Goal: Task Accomplishment & Management: Manage account settings

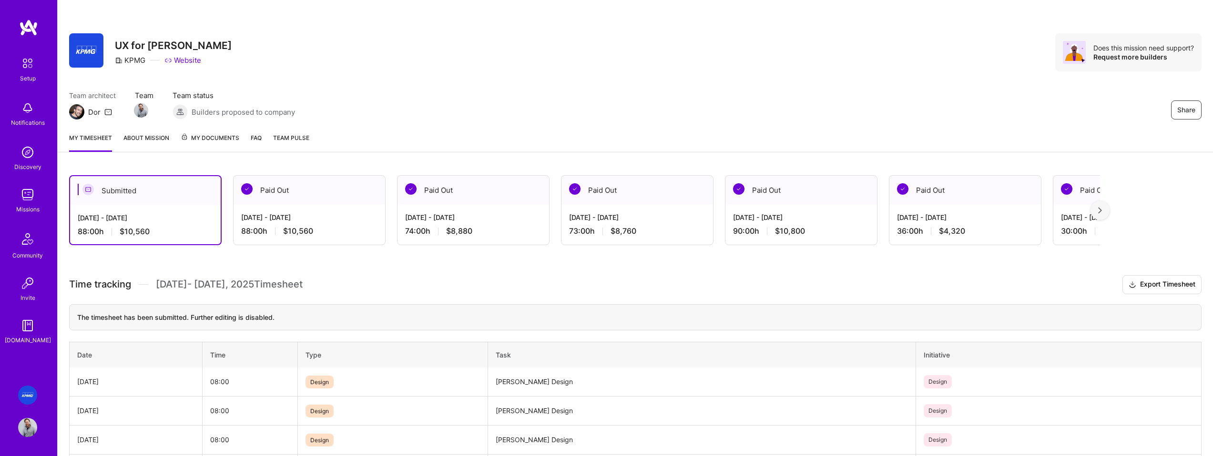
click at [342, 61] on div "Share UX for [PERSON_NAME] KPMG Website Does this mission need support? Request…" at bounding box center [635, 52] width 1132 height 38
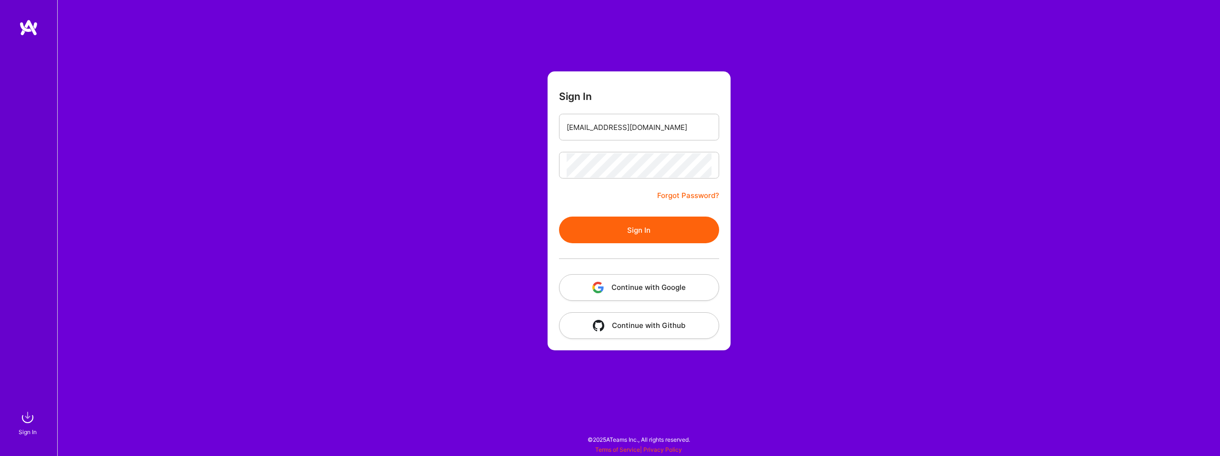
click at [633, 223] on button "Sign In" at bounding box center [639, 230] width 160 height 27
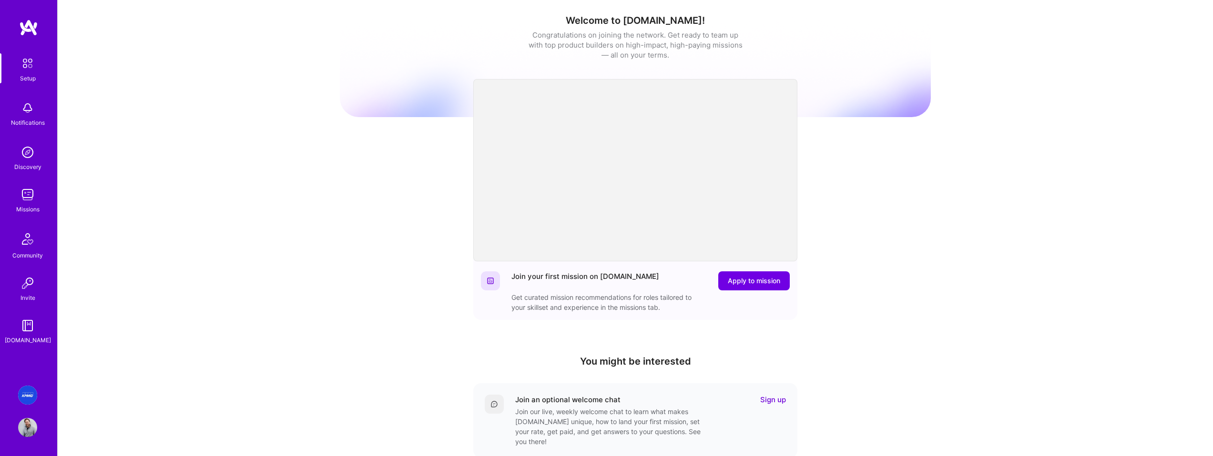
click at [19, 199] on img at bounding box center [27, 194] width 19 height 19
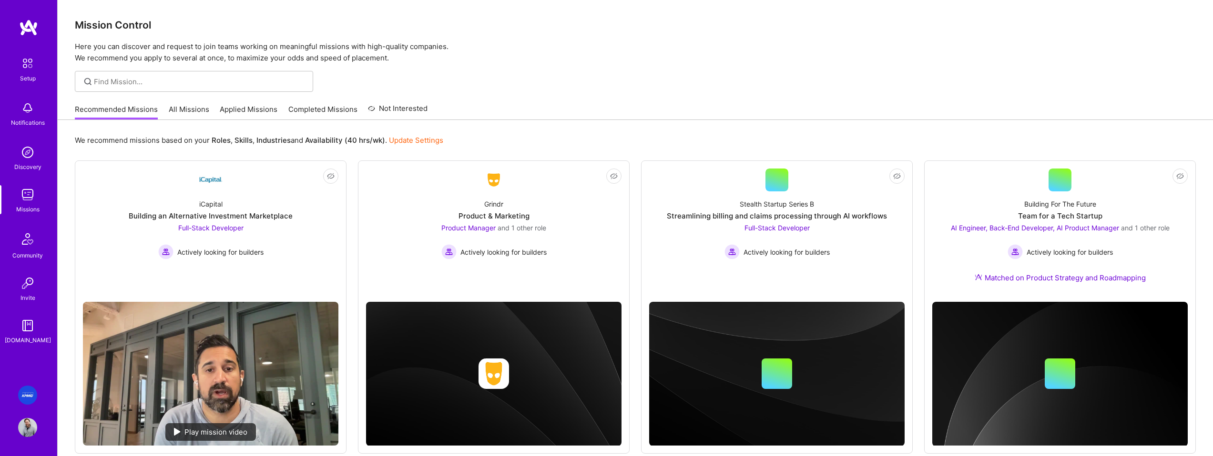
click at [255, 112] on link "Applied Missions" at bounding box center [249, 112] width 58 height 16
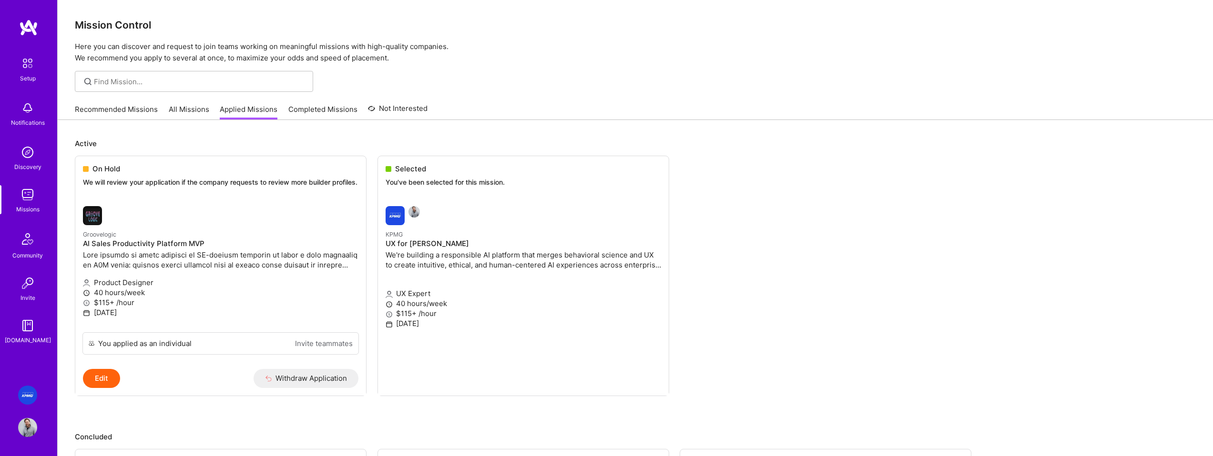
drag, startPoint x: 350, startPoint y: 45, endPoint x: 333, endPoint y: 39, distance: 18.1
click at [350, 45] on p "Here you can discover and request to join teams working on meaningful missions …" at bounding box center [635, 52] width 1121 height 23
